Goal: Communication & Community: Answer question/provide support

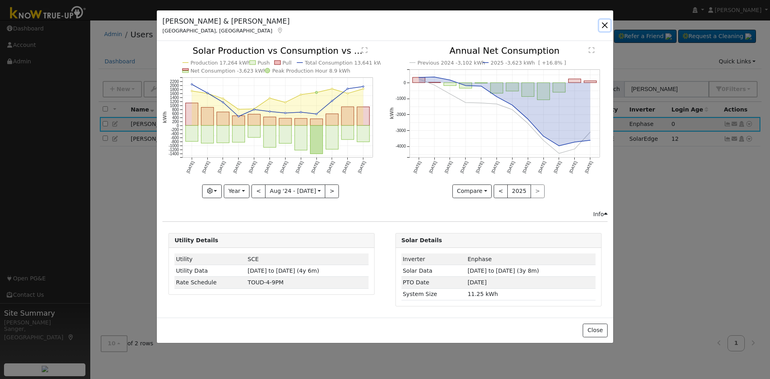
click at [603, 26] on button "button" at bounding box center [604, 25] width 11 height 11
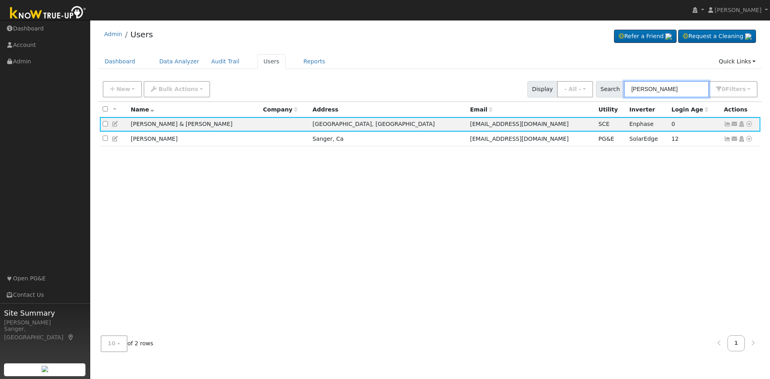
drag, startPoint x: 657, startPoint y: 90, endPoint x: 618, endPoint y: 92, distance: 39.7
click at [618, 92] on div "Search Camus 0 Filter s My accounts Role Show - All - Show Leads Admin Billing …" at bounding box center [677, 89] width 162 height 16
paste input "[PERSON_NAME]"
type input "[PERSON_NAME]"
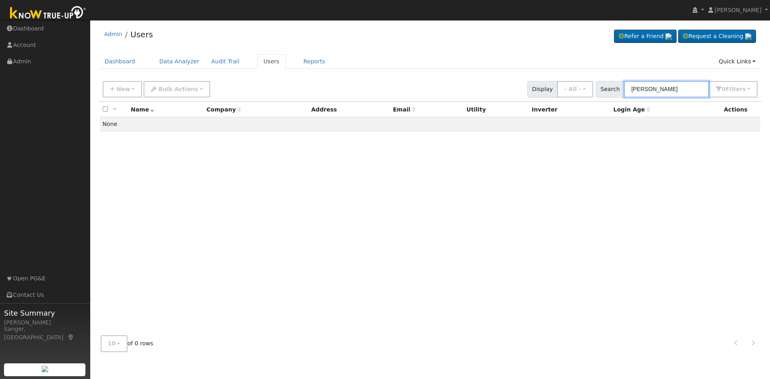
click at [689, 88] on input "[PERSON_NAME]" at bounding box center [666, 89] width 85 height 16
click at [688, 91] on input "[PERSON_NAME]" at bounding box center [666, 89] width 85 height 16
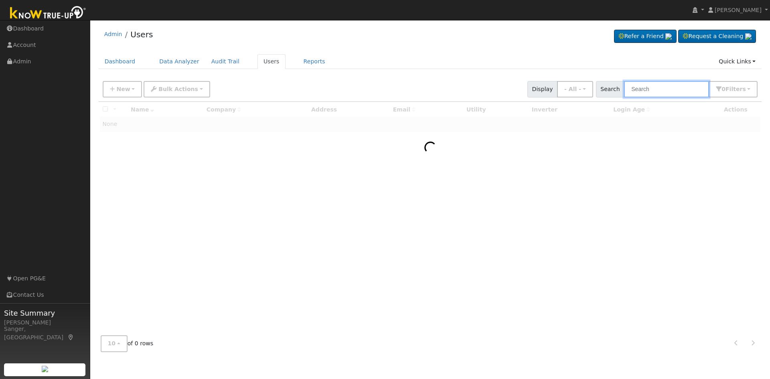
click at [659, 89] on input "text" at bounding box center [666, 89] width 85 height 16
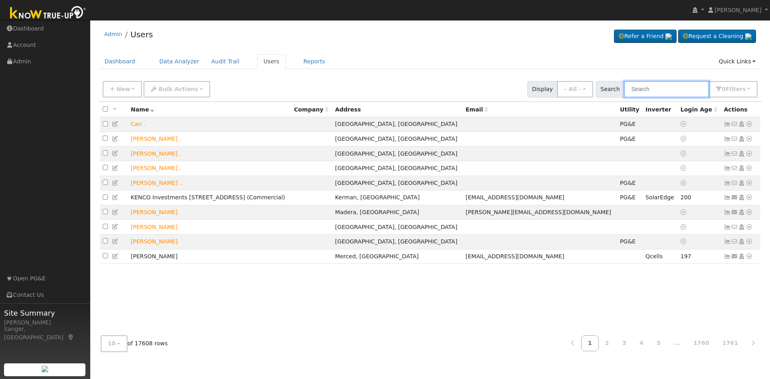
click at [646, 96] on input "text" at bounding box center [666, 89] width 85 height 16
paste input "[PERSON_NAME]"
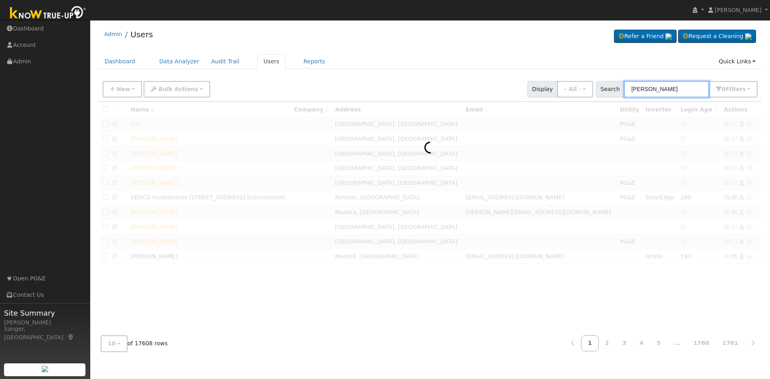
type input "[PERSON_NAME]"
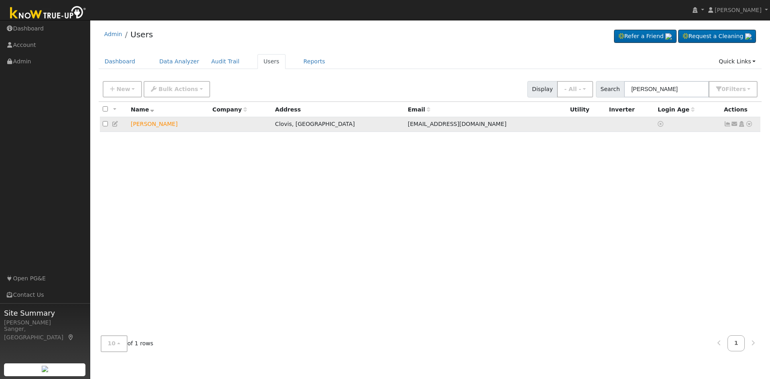
click at [734, 125] on icon at bounding box center [734, 124] width 7 height 6
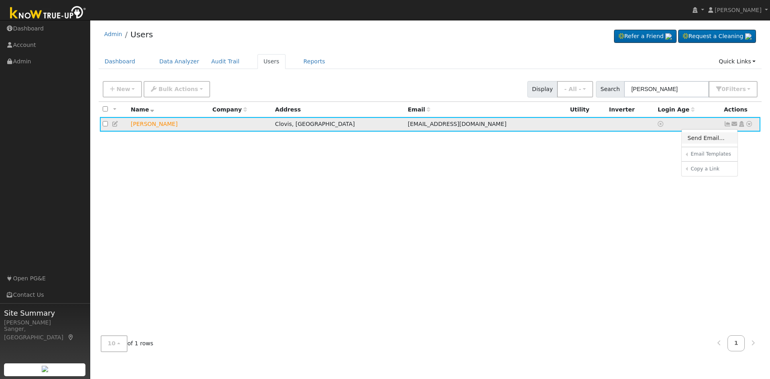
click at [704, 136] on link "Send Email..." at bounding box center [709, 137] width 56 height 11
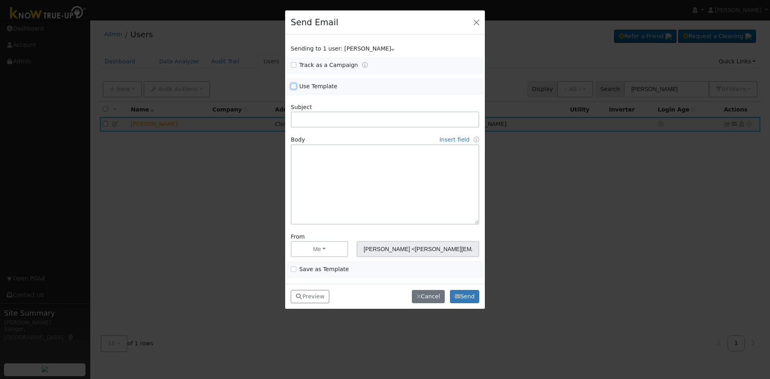
click at [295, 85] on input "Use Template" at bounding box center [294, 86] width 6 height 6
checkbox input "true"
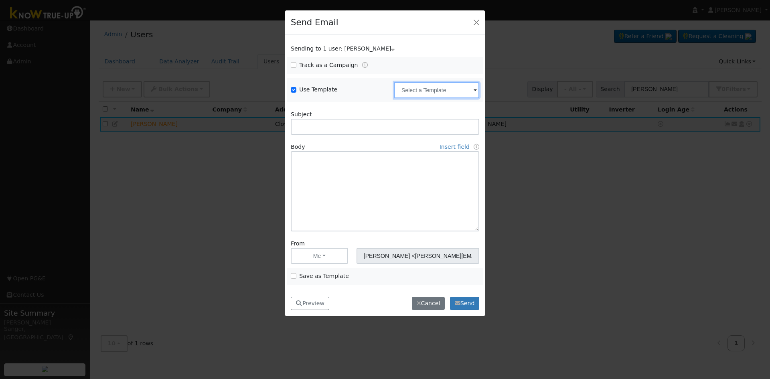
click at [417, 85] on input "text" at bounding box center [436, 90] width 85 height 16
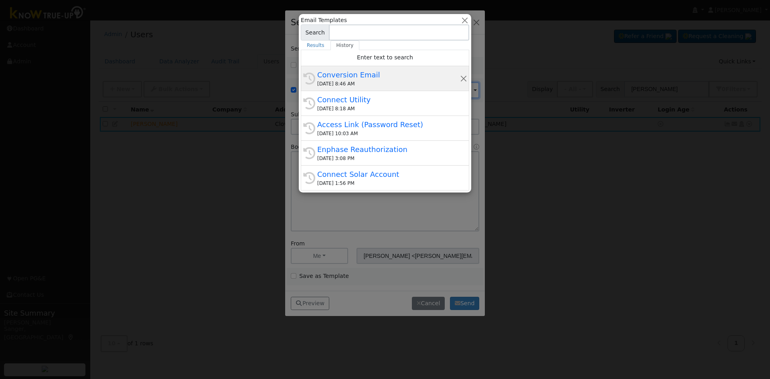
click at [362, 83] on div "[DATE] 8:46 AM" at bounding box center [388, 83] width 143 height 7
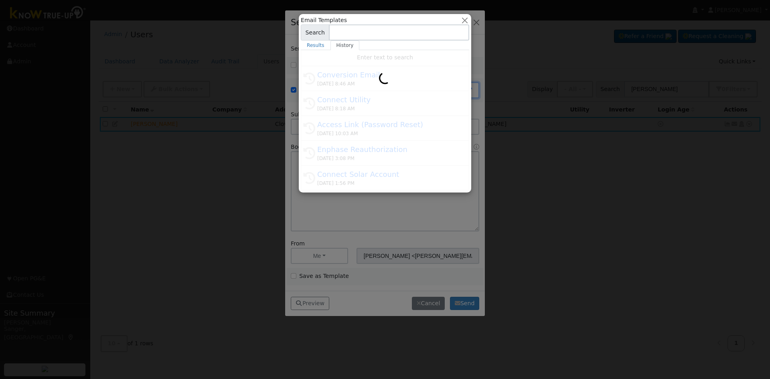
type input "Conversion Email"
type input "Connect Your Utility Account"
type textarea "Dear {user_fname}, The first step is to connect your electric utility account. …"
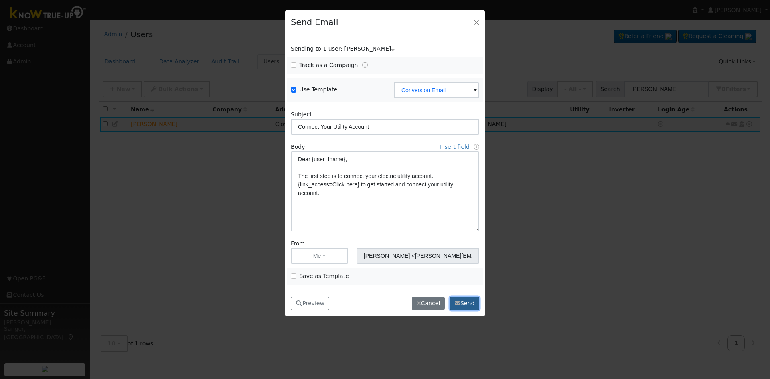
click at [463, 299] on button "Send" at bounding box center [464, 304] width 29 height 14
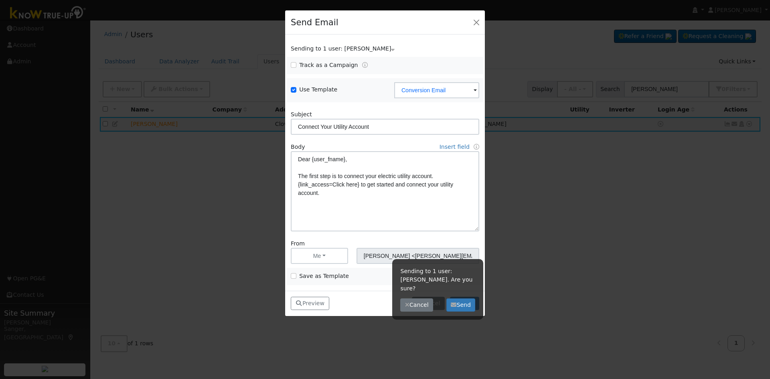
click at [483, 299] on div "Preview Preview Close Cancel Are you sure you want to cancel? No Yes Send Sendi…" at bounding box center [385, 303] width 200 height 25
click at [442, 296] on div "Sending to 1 user: [PERSON_NAME]. Are you sure? Cancel Send" at bounding box center [437, 289] width 91 height 61
click at [452, 302] on icon "button" at bounding box center [454, 305] width 6 height 6
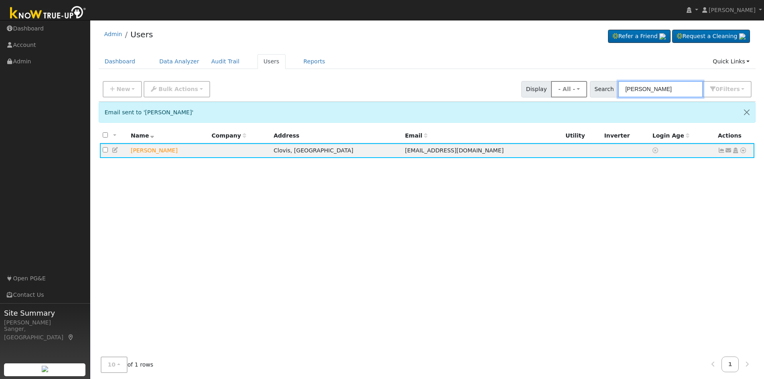
drag, startPoint x: 682, startPoint y: 88, endPoint x: 580, endPoint y: 94, distance: 102.0
click at [580, 94] on div "New Add User Quick Add Quick Connect Quick Convert Lead Bulk Actions Send Email…" at bounding box center [427, 87] width 652 height 19
paste input "[PERSON_NAME]"
type input "[PERSON_NAME]"
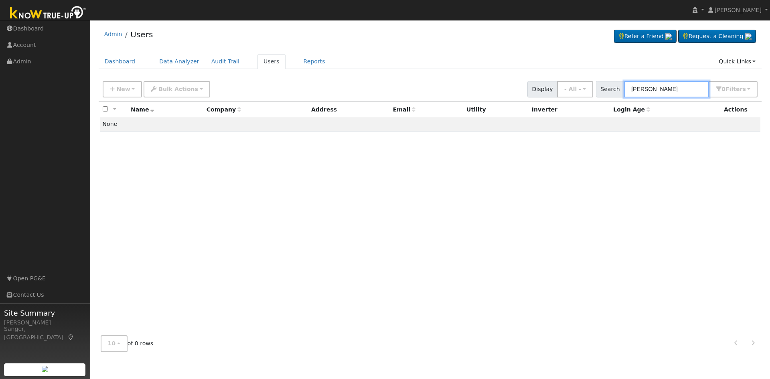
click at [688, 92] on input "[PERSON_NAME]" at bounding box center [666, 89] width 85 height 16
click at [683, 93] on input "[PERSON_NAME]" at bounding box center [666, 89] width 85 height 16
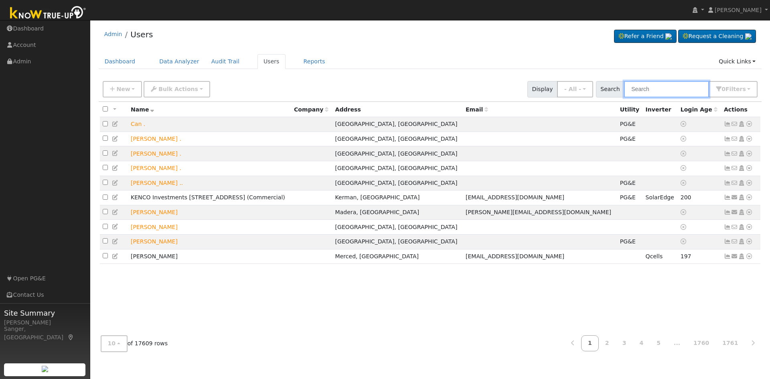
click at [673, 94] on input "text" at bounding box center [666, 89] width 85 height 16
paste input "Linda Santos"
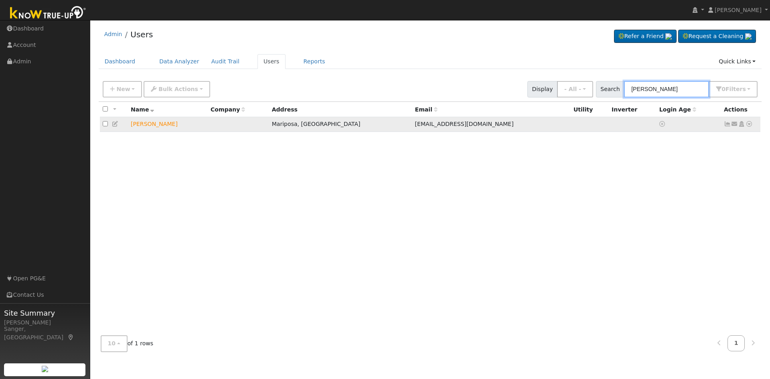
type input "Linda Santos"
click at [741, 124] on icon at bounding box center [741, 124] width 7 height 6
